Goal: Information Seeking & Learning: Find specific page/section

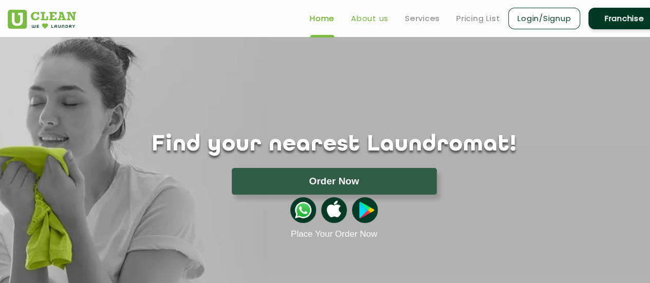
click at [381, 20] on link "About us" at bounding box center [370, 18] width 38 height 12
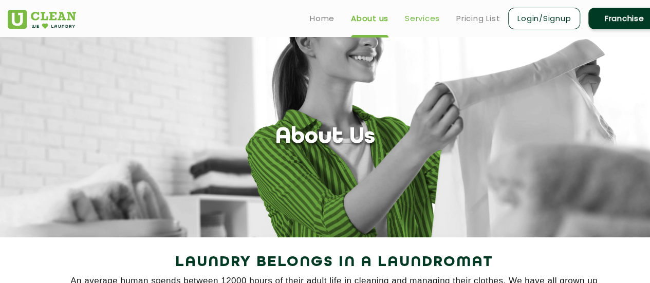
click at [417, 19] on link "Services" at bounding box center [422, 18] width 35 height 12
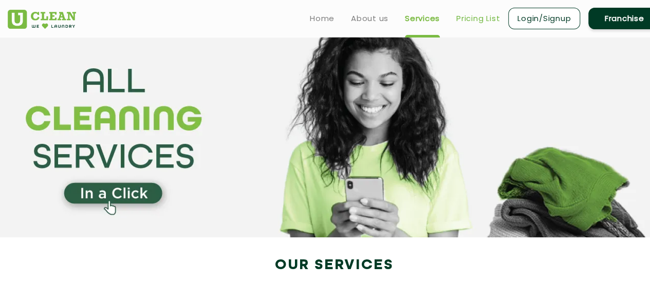
click at [489, 16] on link "Pricing List" at bounding box center [479, 18] width 44 height 12
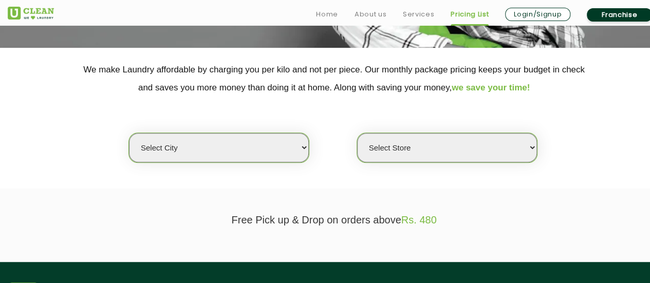
scroll to position [206, 0]
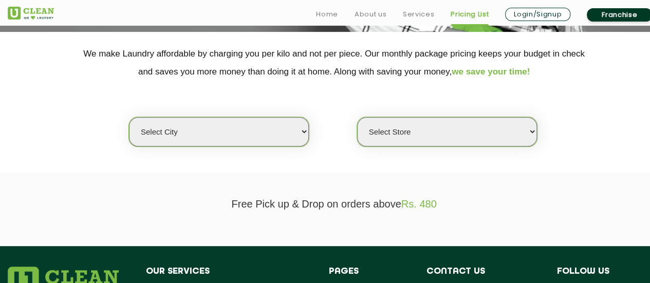
click at [230, 138] on select "Select city [GEOGRAPHIC_DATA] [GEOGRAPHIC_DATA] [GEOGRAPHIC_DATA] [GEOGRAPHIC_D…" at bounding box center [219, 131] width 180 height 29
select select "2"
click at [129, 117] on select "Select city [GEOGRAPHIC_DATA] [GEOGRAPHIC_DATA] [GEOGRAPHIC_DATA] [GEOGRAPHIC_D…" at bounding box center [219, 131] width 180 height 29
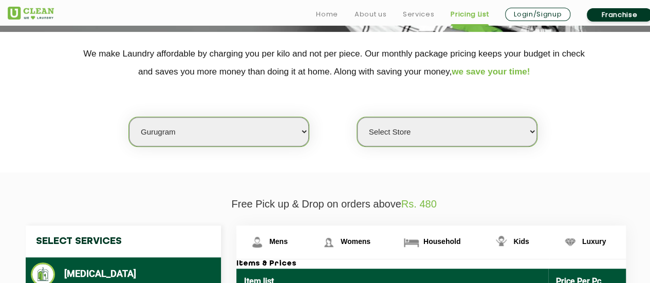
click at [410, 135] on select "Select Store [GEOGRAPHIC_DATA] Sector 66 [GEOGRAPHIC_DATA] Phase [GEOGRAPHIC_DA…" at bounding box center [447, 131] width 180 height 29
select select "431"
click at [357, 117] on select "Select Store [GEOGRAPHIC_DATA] Sector 66 [GEOGRAPHIC_DATA] Phase [GEOGRAPHIC_DA…" at bounding box center [447, 131] width 180 height 29
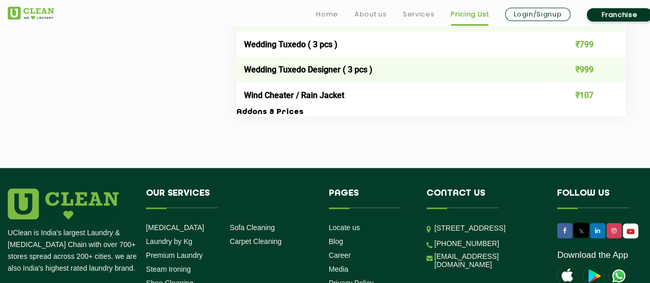
scroll to position [2211, 0]
